Goal: Task Accomplishment & Management: Use online tool/utility

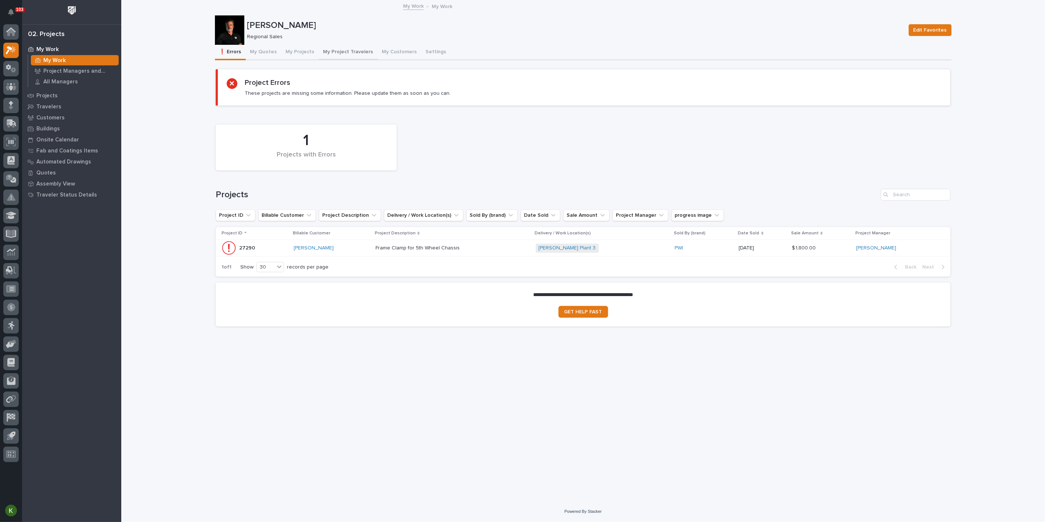
click at [358, 56] on button "My Project Travelers" at bounding box center [348, 52] width 59 height 15
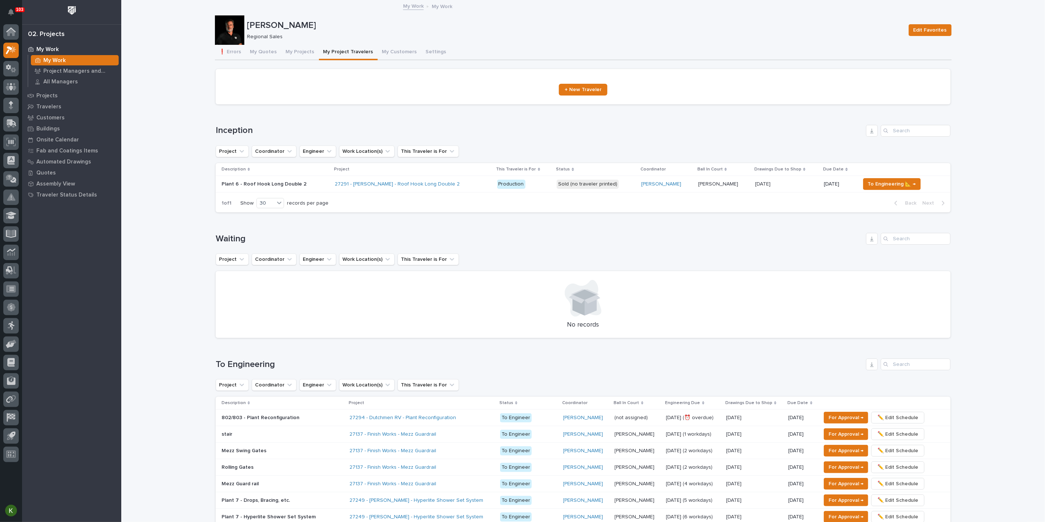
click at [633, 193] on td "Sold (no traveler printed)" at bounding box center [596, 184] width 84 height 17
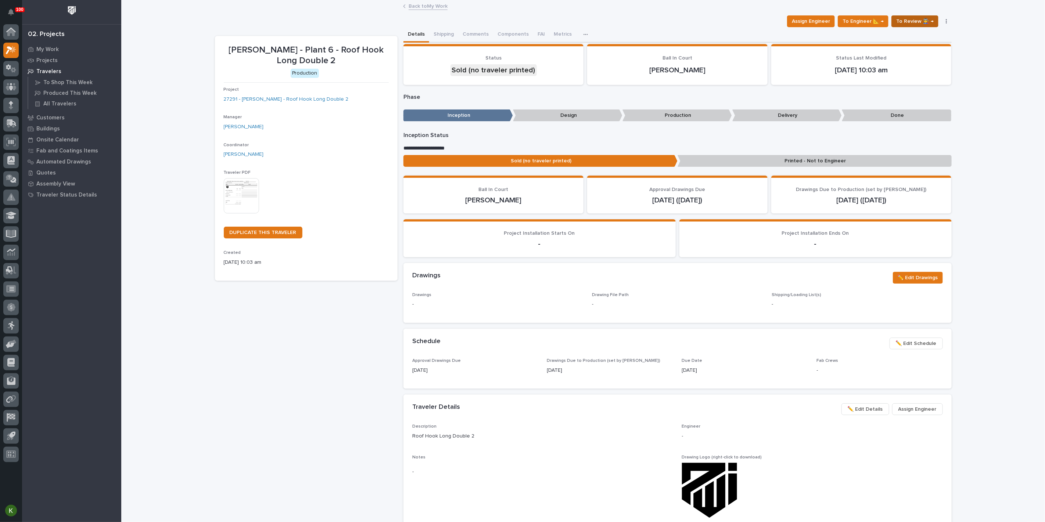
click at [913, 26] on span "To Review 👨‍🏭 →" at bounding box center [914, 21] width 37 height 9
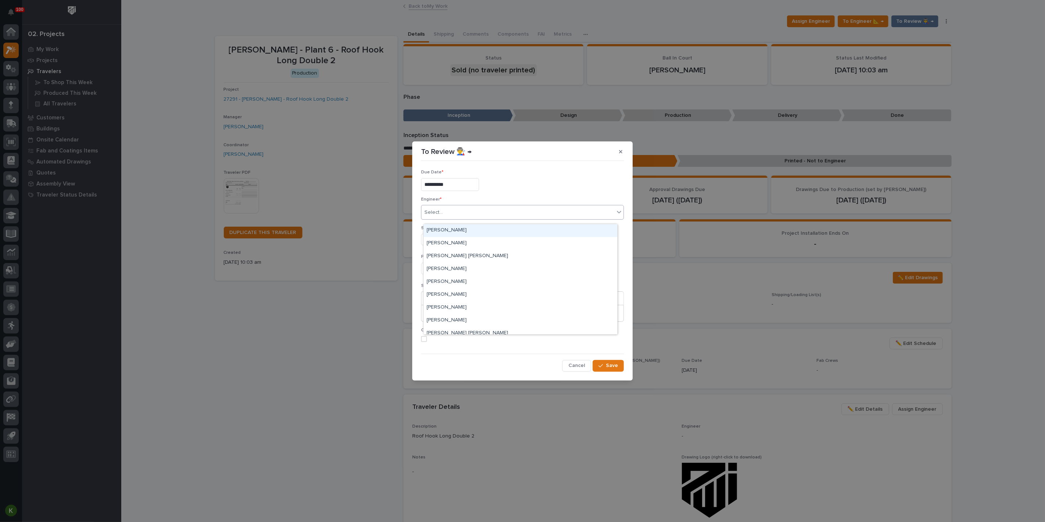
click at [460, 219] on div "Select..." at bounding box center [517, 212] width 193 height 12
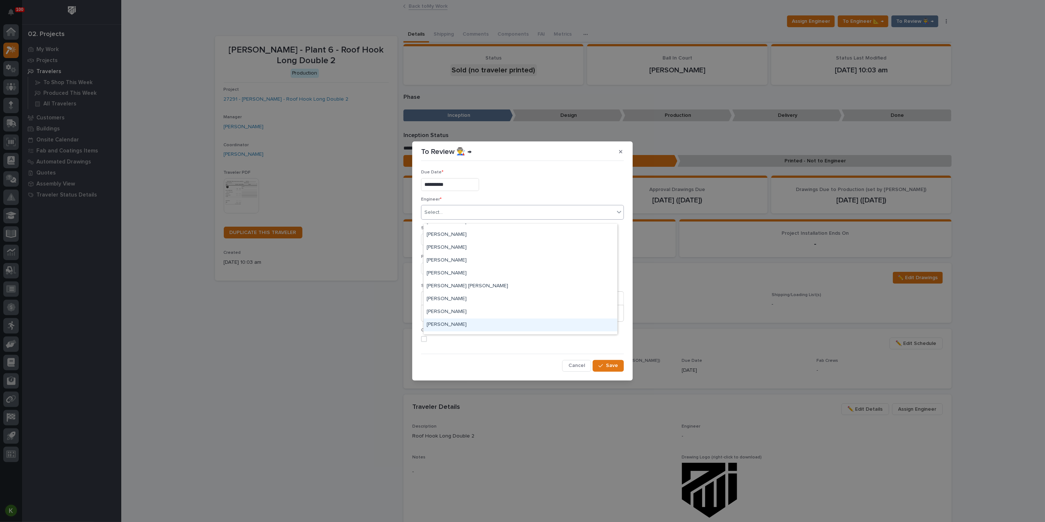
scroll to position [41, 0]
click at [477, 267] on div "[PERSON_NAME]" at bounding box center [521, 266] width 194 height 13
click at [447, 243] on span "Add" at bounding box center [442, 239] width 9 height 7
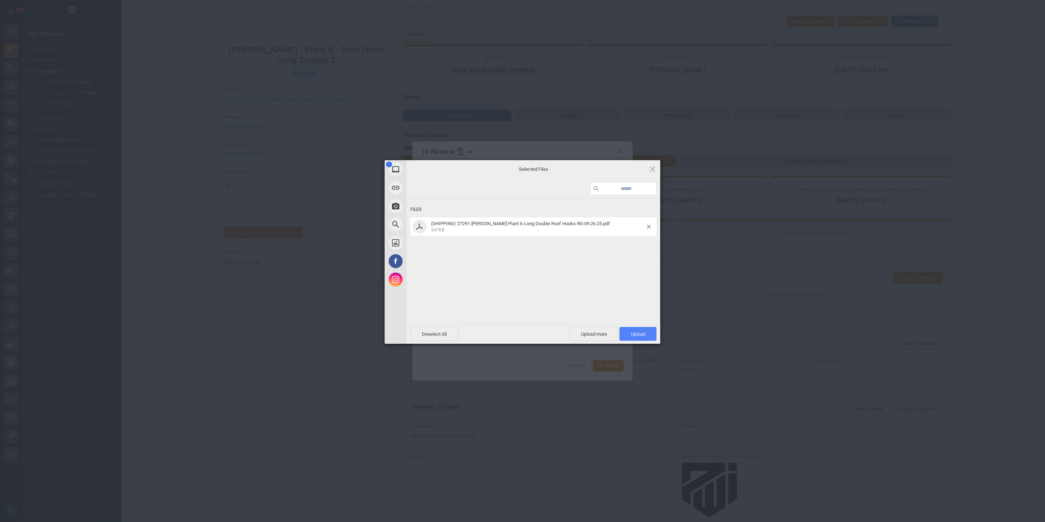
click at [633, 331] on span "Upload 1" at bounding box center [637, 334] width 37 height 14
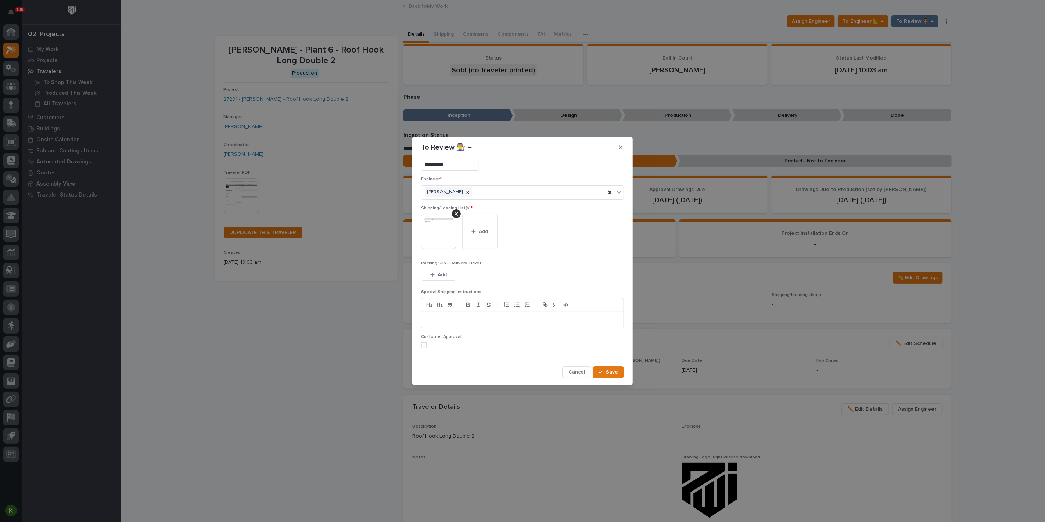
scroll to position [48, 0]
click at [424, 342] on span at bounding box center [424, 345] width 6 height 6
click at [598, 371] on div "button" at bounding box center [601, 372] width 7 height 5
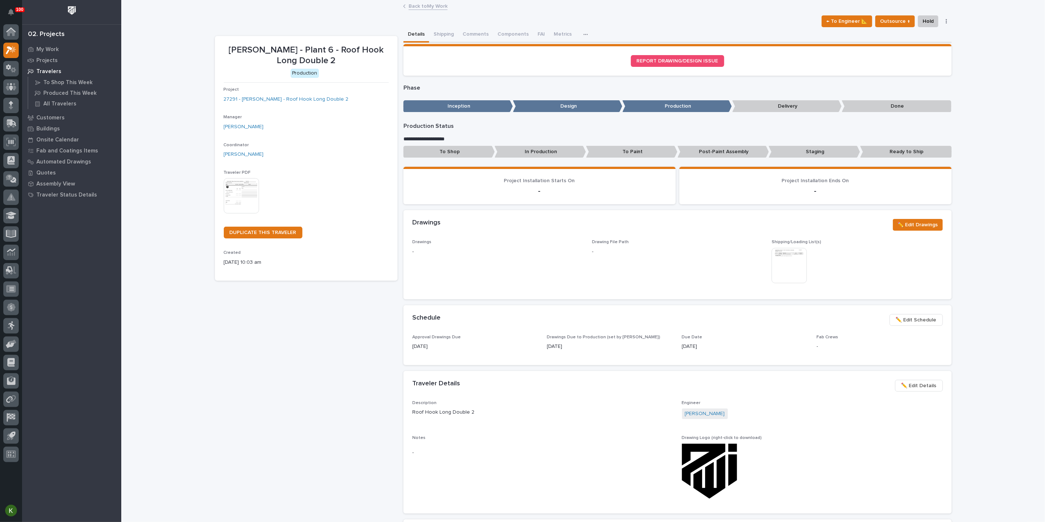
click at [429, 6] on link "Back to My Work" at bounding box center [428, 5] width 39 height 8
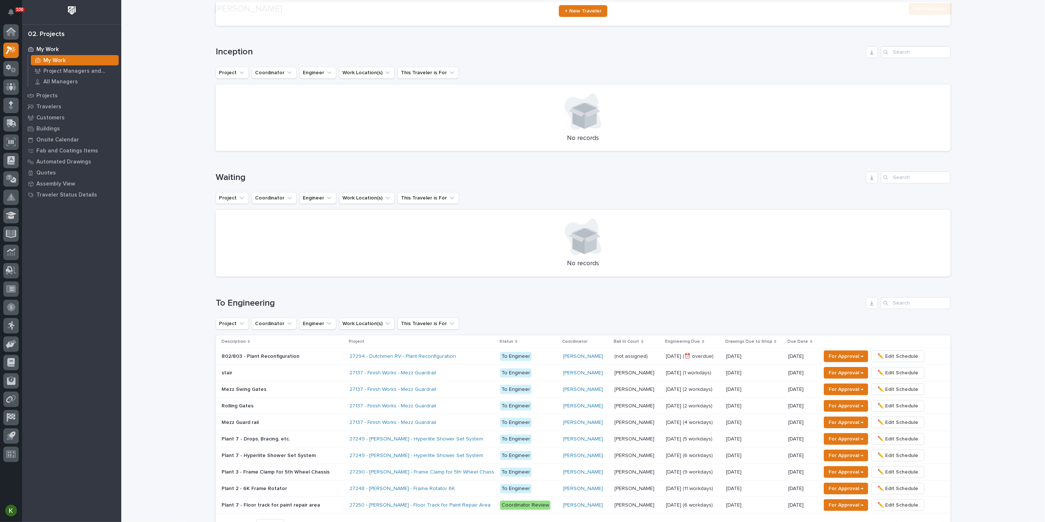
scroll to position [82, 0]
